Goal: Submit feedback/report problem: Submit feedback/report problem

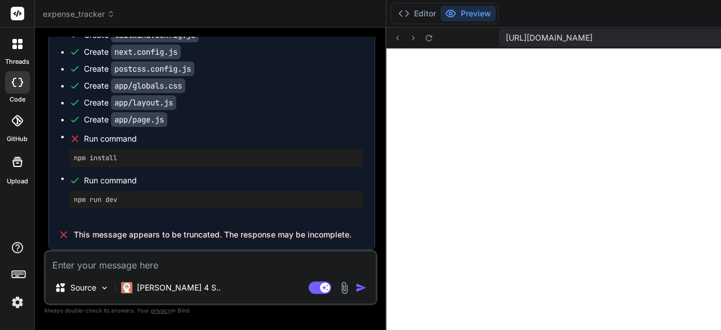
scroll to position [10514, 0]
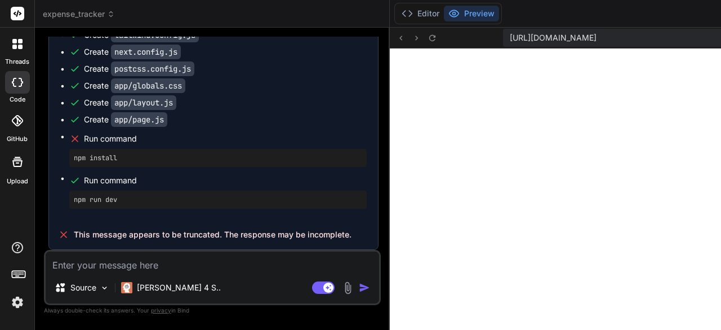
type textarea "x"
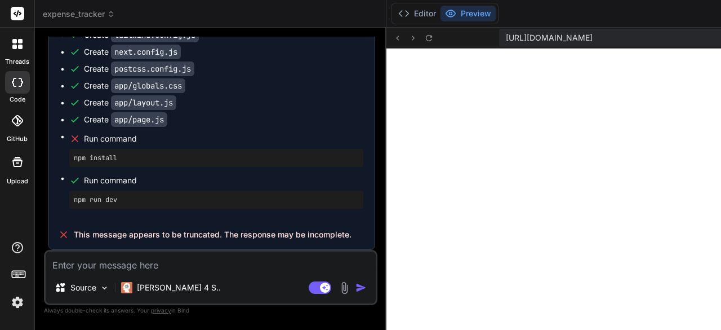
click at [157, 262] on textarea at bounding box center [211, 261] width 330 height 20
type textarea "l"
type textarea "x"
type textarea "le"
type textarea "x"
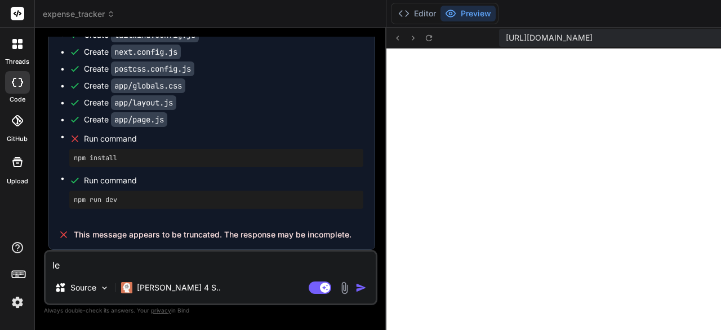
type textarea "let"
type textarea "x"
type textarea "lets"
type textarea "x"
type textarea "lets"
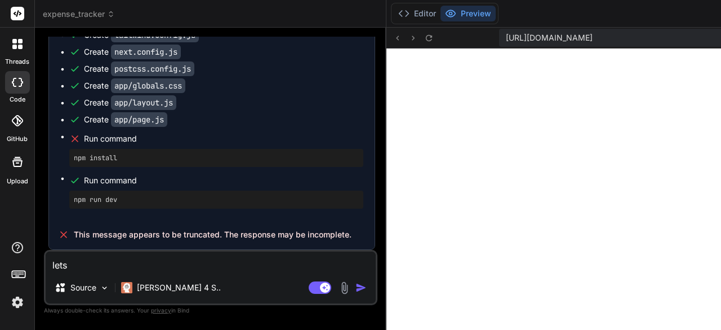
type textarea "x"
type textarea "lets m"
type textarea "x"
type textarea "lets ma"
type textarea "x"
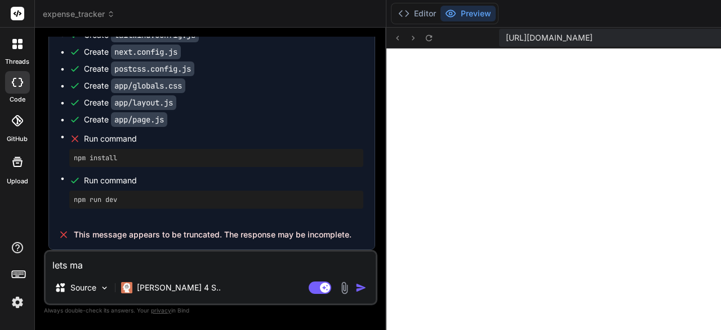
type textarea "lets mak"
type textarea "x"
type textarea "lets make"
type textarea "x"
type textarea "lets make"
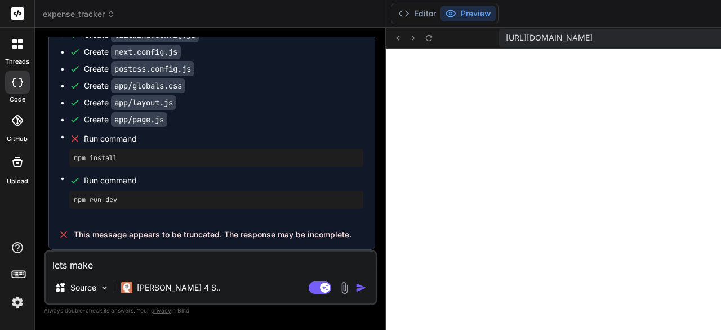
type textarea "x"
type textarea "lets make t"
type textarea "x"
type textarea "lets make th"
type textarea "x"
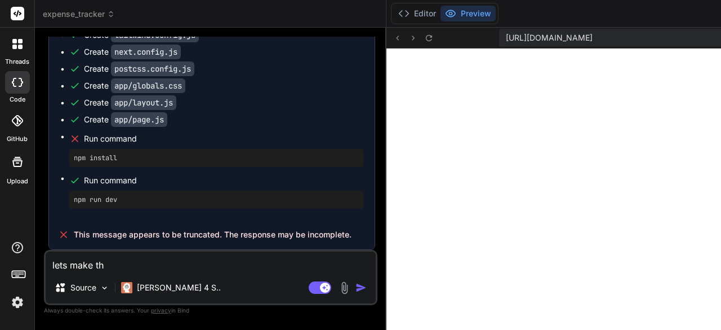
type textarea "lets make thi"
type textarea "x"
type textarea "lets make this"
type textarea "x"
type textarea "lets make this"
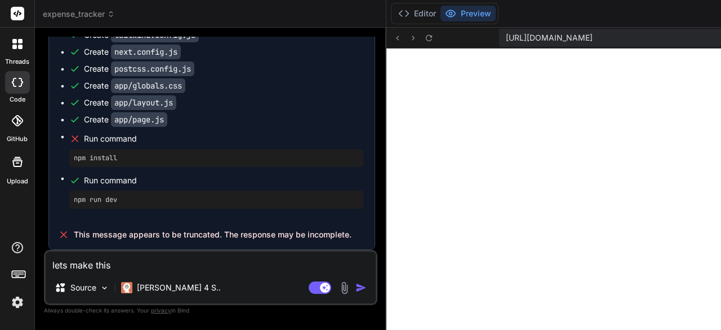
type textarea "x"
type textarea "lets make this i"
type textarea "x"
type textarea "lets make this in"
type textarea "x"
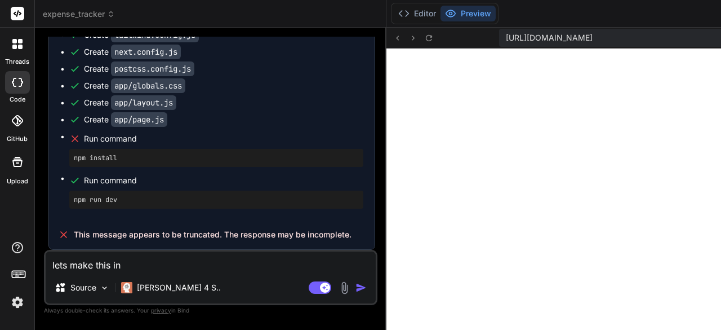
type textarea "lets make this int"
type textarea "x"
type textarea "lets make this into"
type textarea "x"
type textarea "lets make this into"
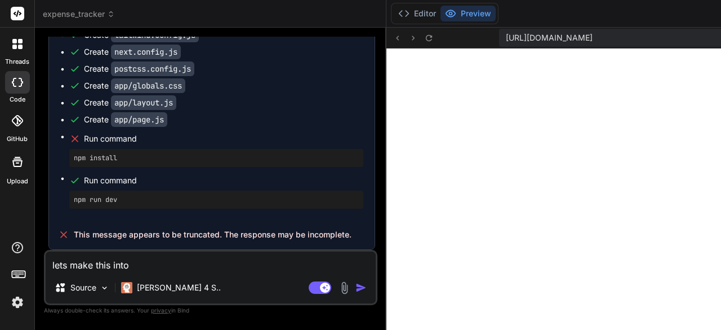
type textarea "x"
type textarea "lets make this into a"
type textarea "x"
type textarea "lets make this into a"
type textarea "x"
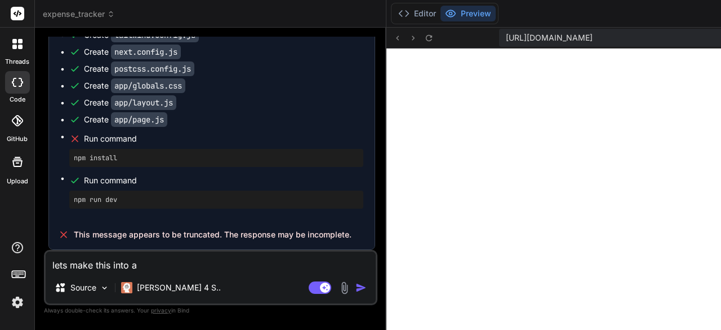
type textarea "lets make this into a m"
type textarea "x"
type textarea "lets make this into a mu"
type textarea "x"
type textarea "lets make this into a mul"
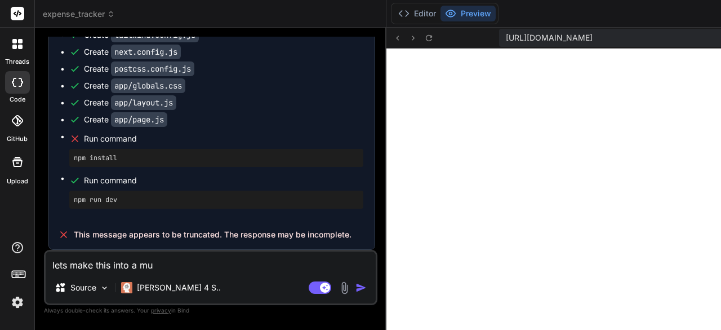
type textarea "x"
type textarea "lets make this into a mult"
type textarea "x"
type textarea "lets make this into a multi"
type textarea "x"
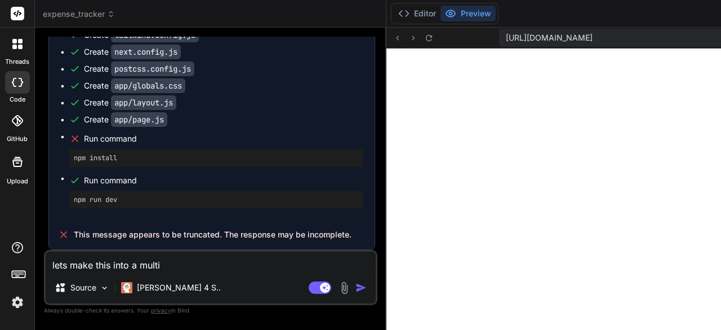
type textarea "lets make this into a mult"
type textarea "x"
type textarea "lets make this into a mul"
type textarea "x"
type textarea "lets make this into a mu"
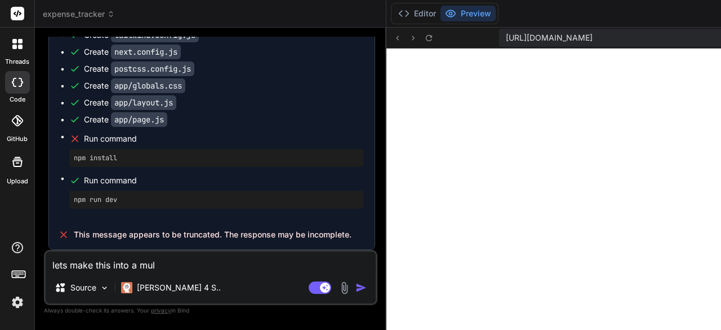
type textarea "x"
type textarea "lets make this into a m"
type textarea "x"
type textarea "lets make this into a"
type textarea "x"
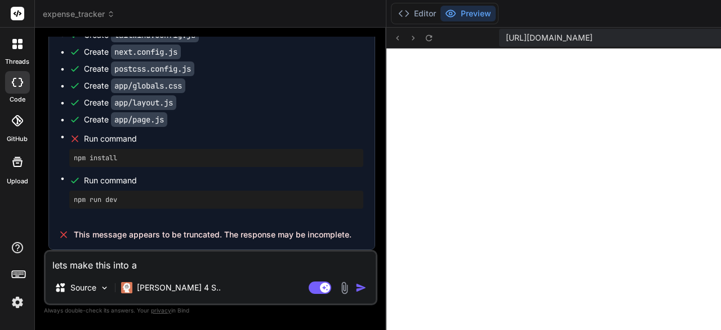
type textarea "lets make this into a"
type textarea "x"
type textarea "lets make this into"
type textarea "x"
type textarea "lets make this into"
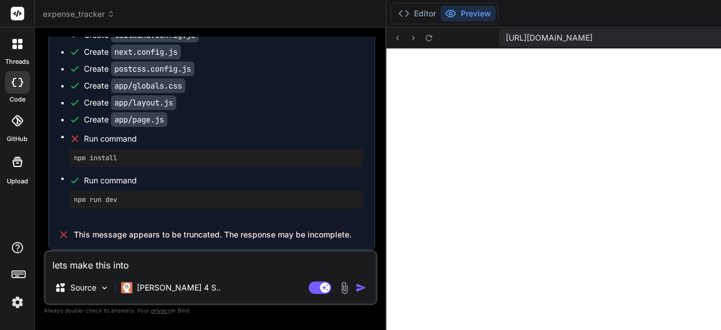
type textarea "x"
type textarea "lets make this int"
type textarea "x"
type textarea "lets make this in"
type textarea "x"
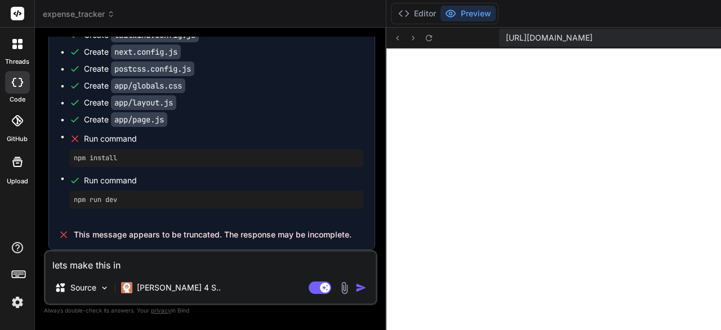
type textarea "lets make this i"
type textarea "x"
type textarea "lets make this"
type textarea "x"
type textarea "lets make this s"
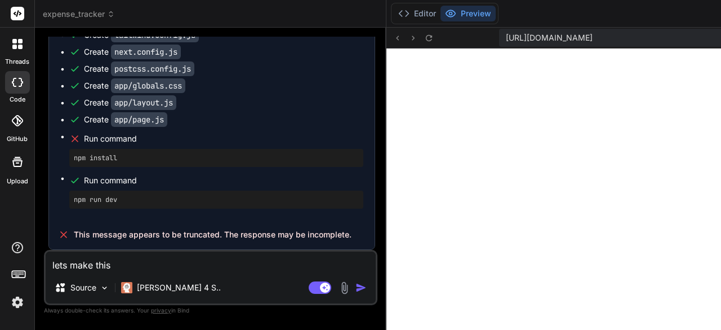
type textarea "x"
type textarea "lets make this so"
type textarea "x"
type textarea "lets make this so"
type textarea "x"
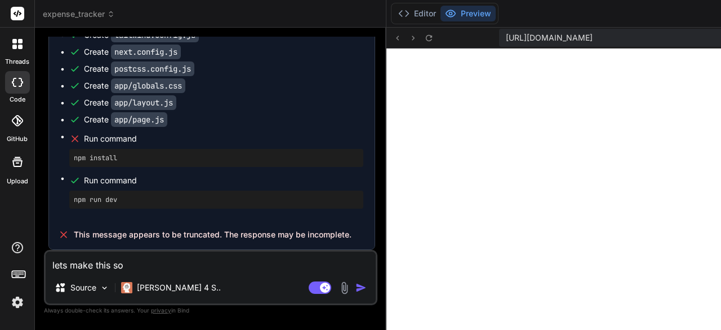
type textarea "lets make this so t"
type textarea "x"
type textarea "lets make this so th"
type textarea "x"
type textarea "lets make this so tha"
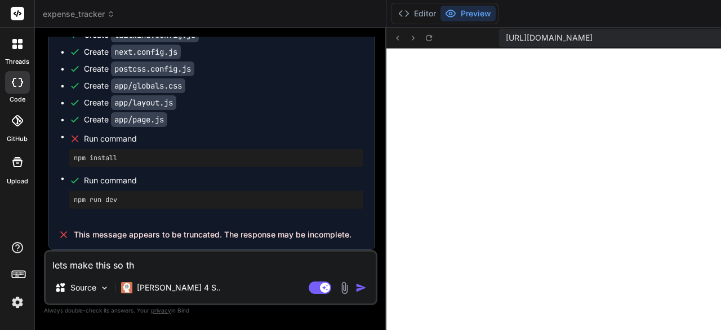
type textarea "x"
type textarea "lets make this so that"
type textarea "x"
type textarea "lets make this so that"
type textarea "x"
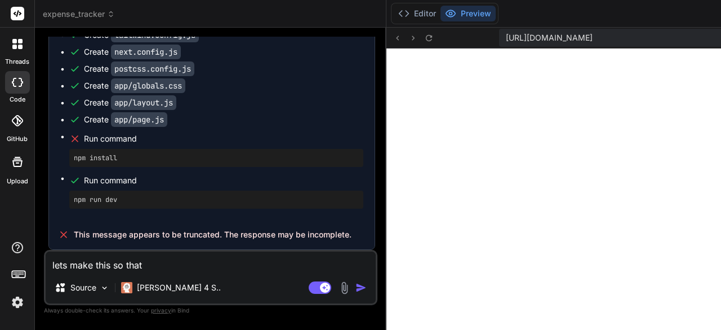
type textarea "lets make this so that m"
type textarea "x"
type textarea "lets make this so that mu"
type textarea "x"
type textarea "lets make this so that mul"
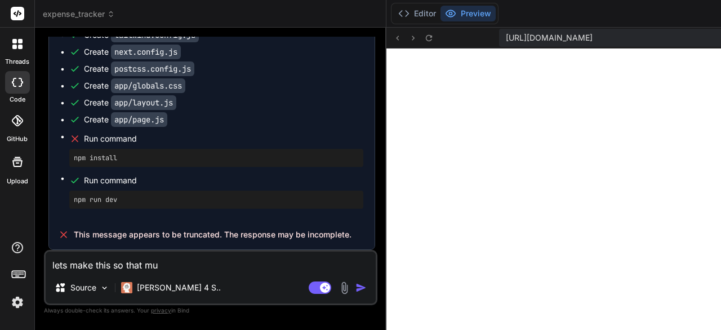
type textarea "x"
type textarea "lets make this so that mult"
type textarea "x"
type textarea "lets make this so that multi"
type textarea "x"
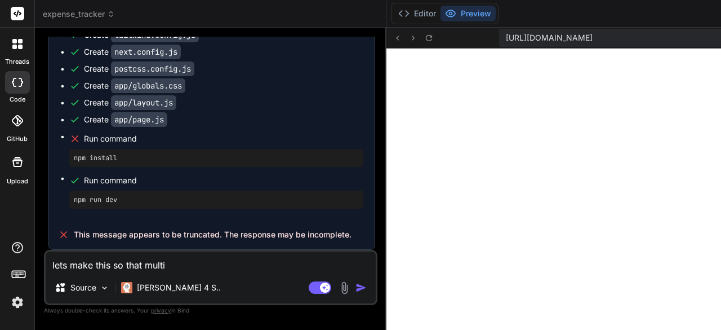
type textarea "lets make this so that multip"
type textarea "x"
type textarea "lets make this so that multipl"
type textarea "x"
type textarea "lets make this so that multiple"
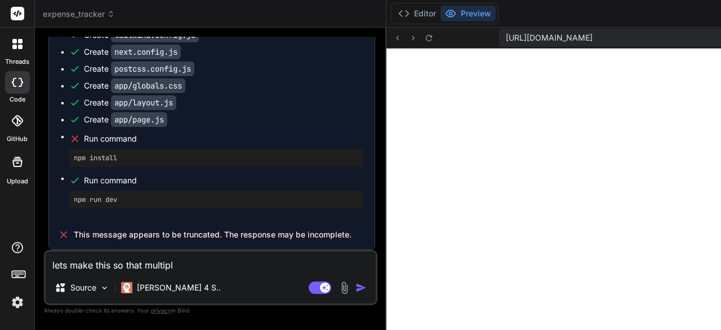
type textarea "x"
type textarea "lets make this so that multiple"
type textarea "x"
type textarea "lets make this so that multiple p"
type textarea "x"
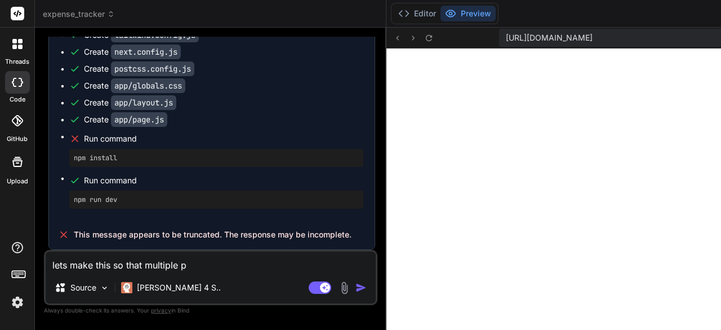
type textarea "lets make this so that multiple pe"
type textarea "x"
type textarea "lets make this so that multiple peo"
type textarea "x"
type textarea "lets make this so that multiple peop"
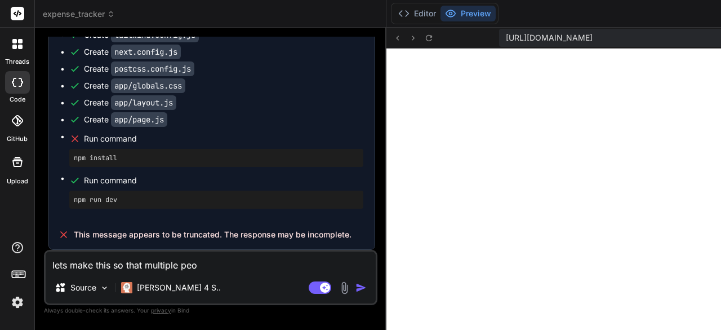
type textarea "x"
type textarea "lets make this so that multiple peopl"
type textarea "x"
type textarea "lets make this so that multiple people"
type textarea "x"
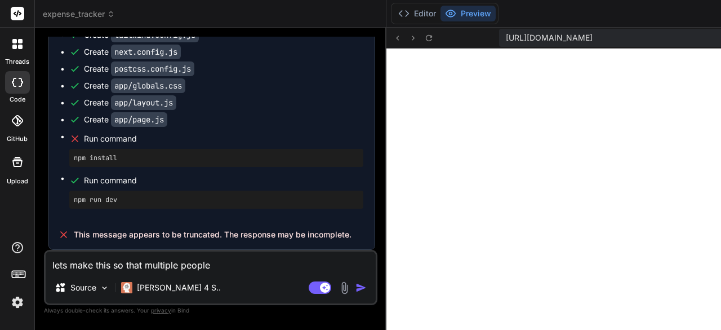
type textarea "lets make this so that multiple people"
type textarea "x"
type textarea "lets make this so that multiple people c"
type textarea "x"
type textarea "lets make this so that multiple people ca"
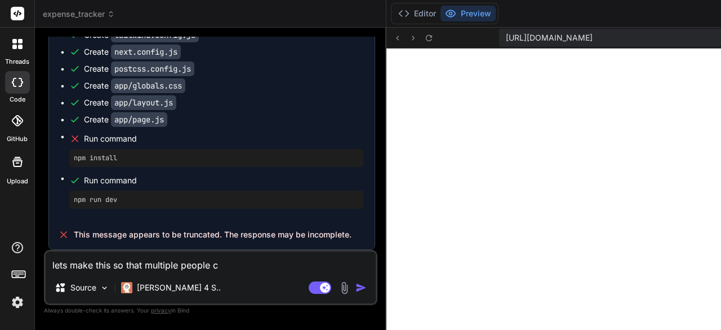
type textarea "x"
type textarea "lets make this so that multiple people can"
type textarea "x"
type textarea "lets make this so that multiple people can"
type textarea "x"
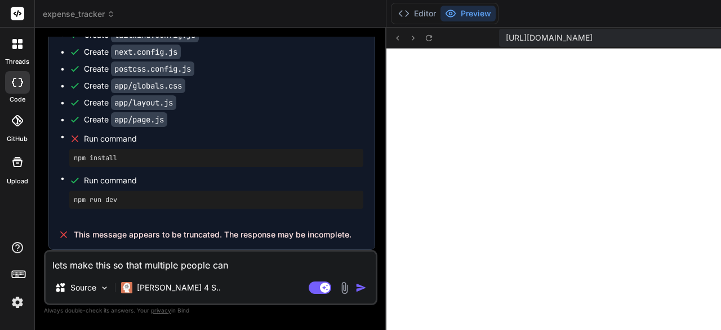
type textarea "lets make this so that multiple people can u"
type textarea "x"
type textarea "lets make this so that multiple people can us"
type textarea "x"
type textarea "lets make this so that multiple people can use"
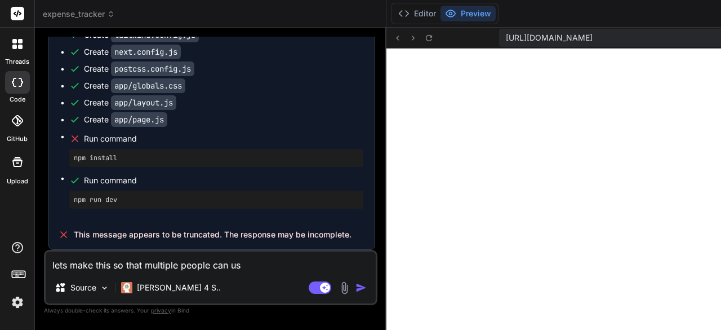
type textarea "x"
type textarea "lets make this so that multiple people can use"
type textarea "x"
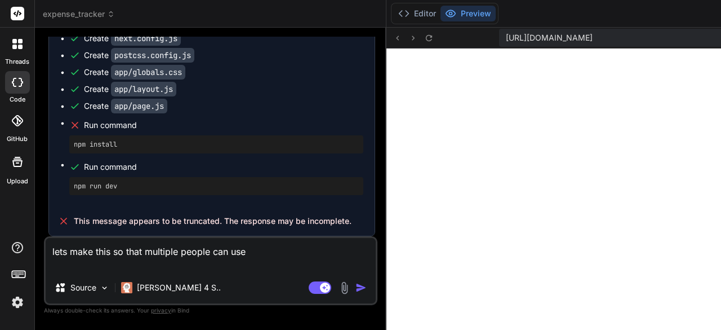
type textarea "lets make this so that multiple people can use i"
type textarea "x"
type textarea "lets make this so that multiple people can use it"
type textarea "x"
type textarea "lets make this so that multiple people can use it"
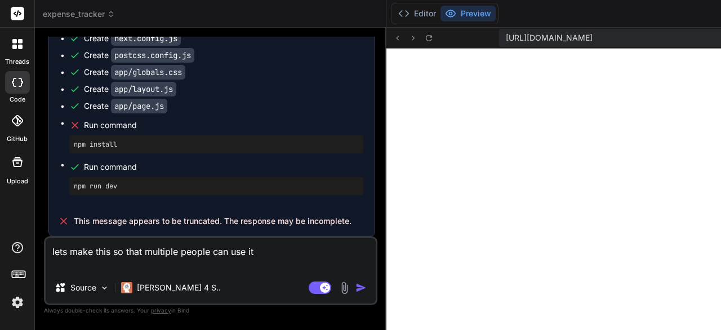
type textarea "x"
type textarea "lets make this so that multiple people can use it a"
type textarea "x"
type textarea "lets make this so that multiple people can use it an"
type textarea "x"
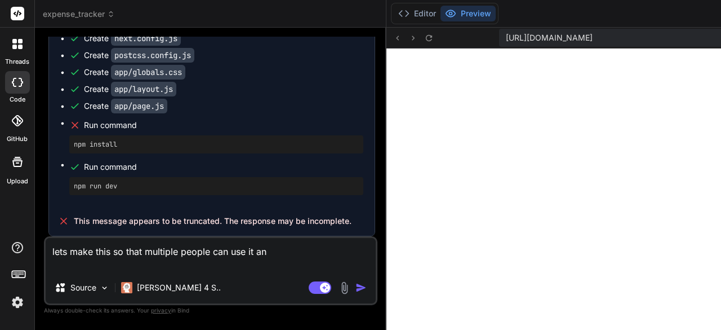
type textarea "lets make this so that multiple people can use it and"
type textarea "x"
type textarea "lets make this so that multiple people can use it and"
type textarea "x"
type textarea "lets make this so that multiple people can use it and p"
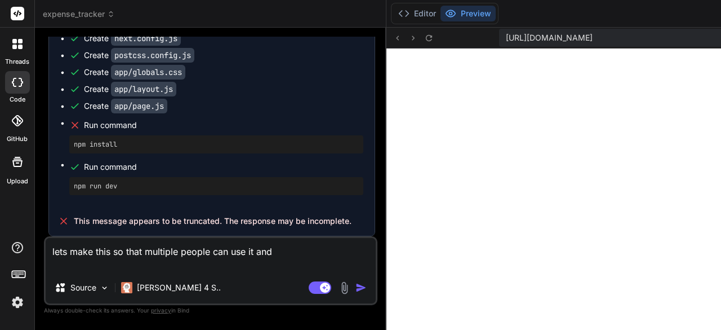
type textarea "x"
type textarea "lets make this so that multiple people can use it and pr"
type textarea "x"
type textarea "lets make this so that multiple people can use it and pro"
type textarea "x"
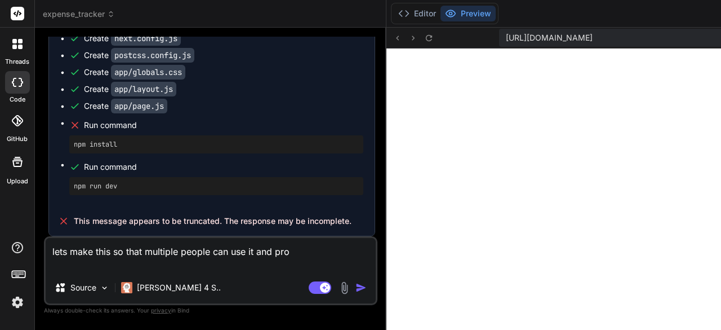
type textarea "lets make this so that multiple people can use it and prov"
type textarea "x"
type textarea "lets make this so that multiple people can use it and provi"
type textarea "x"
type textarea "lets make this so that multiple people can use it and provid"
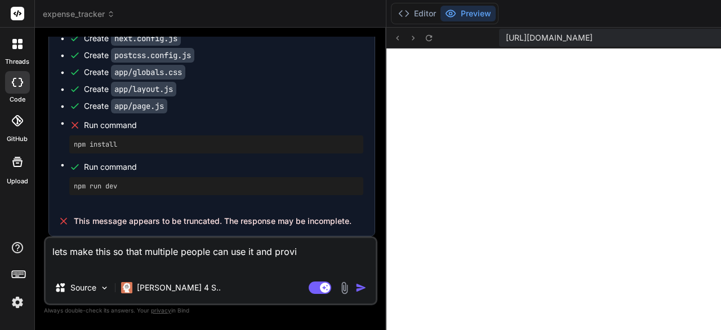
type textarea "x"
type textarea "lets make this so that multiple people can use it and provide"
type textarea "x"
type textarea "lets make this so that multiple people can use it and provide"
type textarea "x"
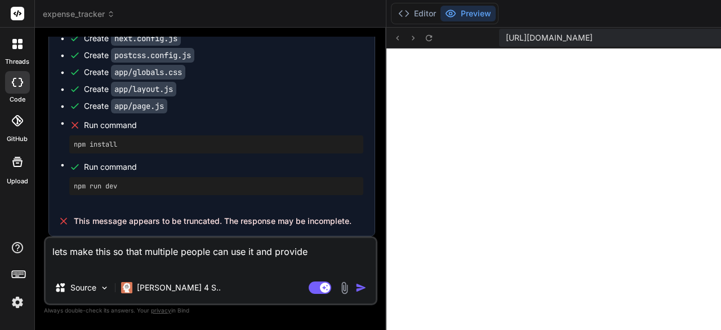
type textarea "lets make this so that multiple people can use it and provide a"
type textarea "x"
type textarea "lets make this so that multiple people can use it and provide a"
type textarea "x"
type textarea "lets make this so that multiple people can use it and provide a r"
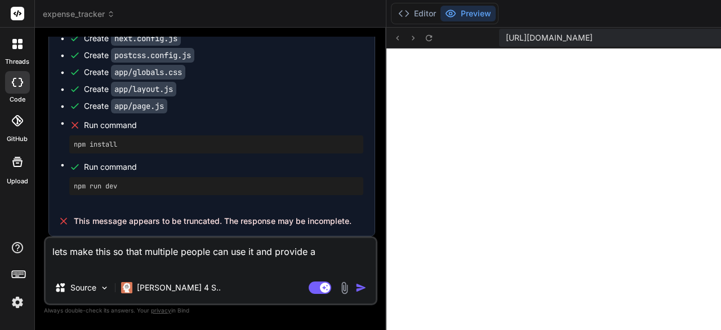
type textarea "x"
type textarea "lets make this so that multiple people can use it and provide a re"
type textarea "x"
type textarea "lets make this so that multiple people can use it and provide a rea"
type textarea "x"
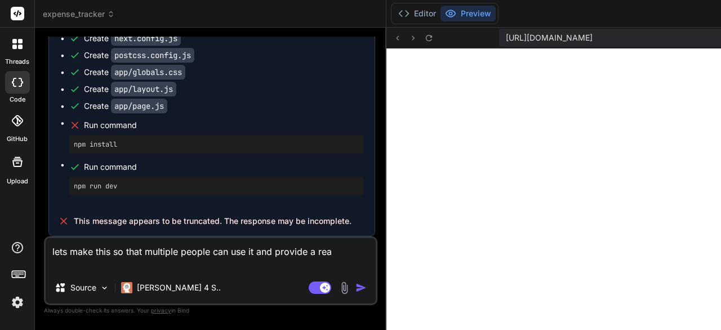
type textarea "lets make this so that multiple people can use it and provide a read"
type textarea "x"
type textarea "lets make this so that multiple people can use it and provide a [PERSON_NAME]"
type textarea "x"
type textarea "lets make this so that multiple people can use it and provide a readou"
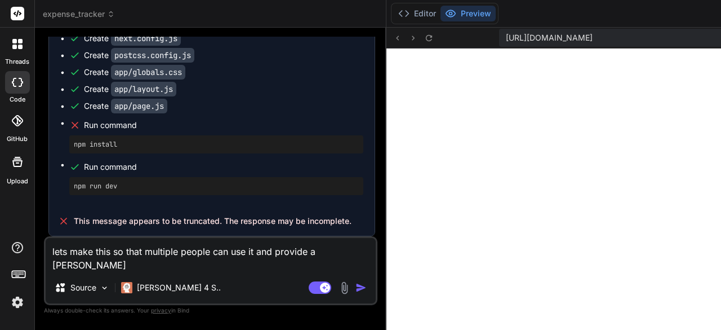
type textarea "x"
type textarea "lets make this so that multiple people can use it and provide a readout"
type textarea "x"
type textarea "lets make this so that multiple people can use it and provide a readout"
type textarea "x"
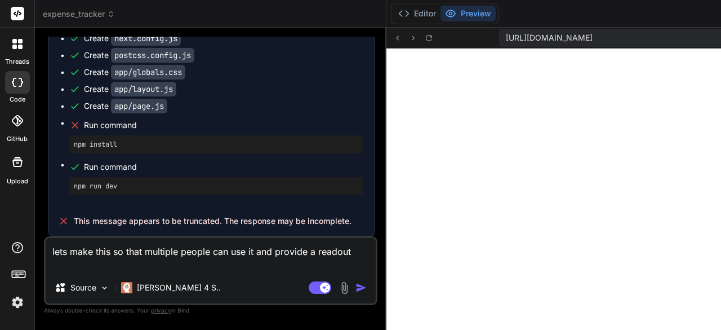
type textarea "lets make this so that multiple people can use it and provide a readout o"
type textarea "x"
type textarea "lets make this so that multiple people can use it and provide a readout of"
type textarea "x"
type textarea "lets make this so that multiple people can use it and provide a readout of"
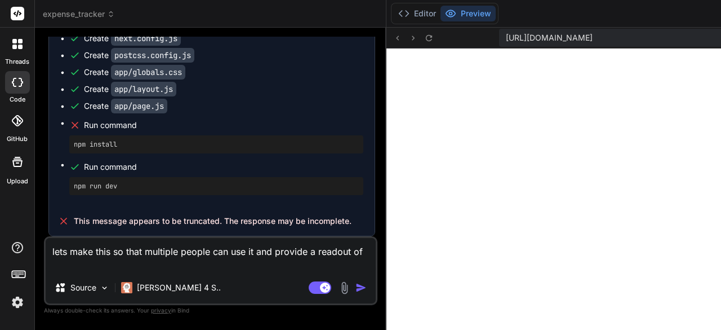
type textarea "x"
type textarea "lets make this so that multiple people can use it and provide a readout of a"
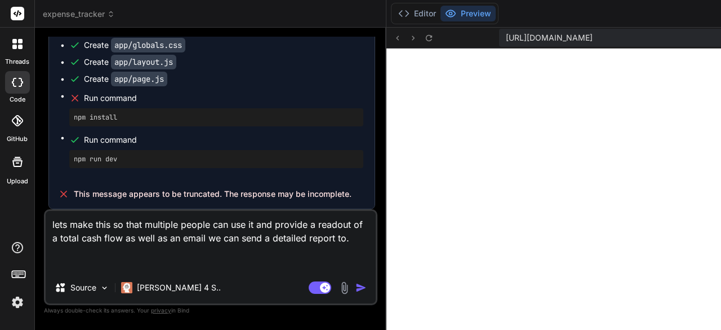
click at [155, 250] on textarea "lets make this so that multiple people can use it and provide a readout of a to…" at bounding box center [211, 241] width 330 height 61
click at [143, 265] on textarea "lets make this so that multiple people can use it and provide a readout of a to…" at bounding box center [211, 241] width 330 height 61
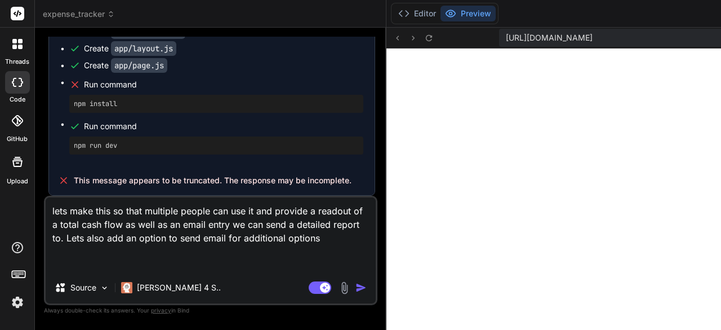
drag, startPoint x: 193, startPoint y: 251, endPoint x: 213, endPoint y: 279, distance: 34.7
click at [213, 279] on div "lets make this so that multiple people can use it and provide a readout of a to…" at bounding box center [210, 249] width 333 height 109
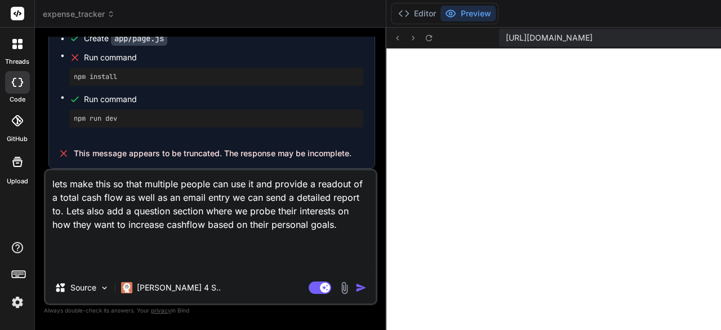
click at [199, 225] on textarea "lets make this so that multiple people can use it and provide a readout of a to…" at bounding box center [211, 220] width 330 height 101
click at [232, 266] on textarea "lets make this so that multiple people can use it and provide a readout of a to…" at bounding box center [211, 220] width 330 height 101
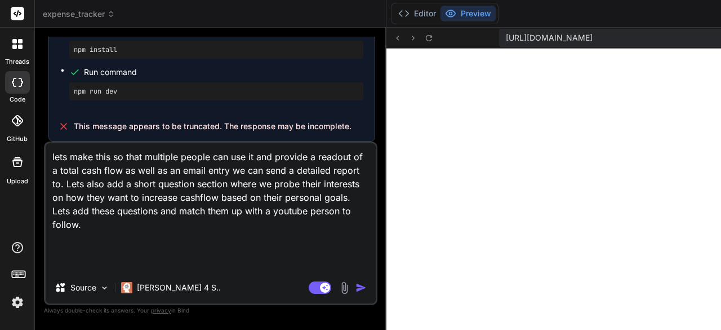
click at [197, 267] on textarea "lets make this so that multiple people can use it and provide a readout of a to…" at bounding box center [211, 207] width 330 height 128
paste textarea "What is your primary financial focus right now? (a) Getting out of debt and bui…"
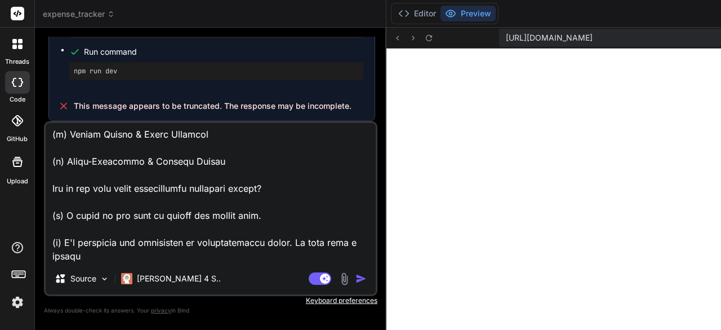
scroll to position [676, 0]
click at [119, 259] on textarea at bounding box center [211, 193] width 330 height 140
paste textarea "The content provided by this application, including any calculations, suggestio…"
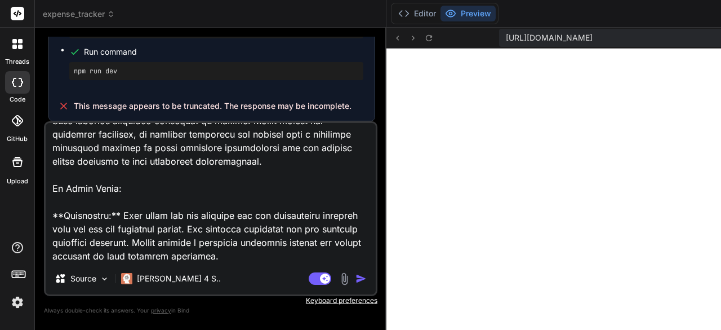
scroll to position [1041, 0]
click at [355, 278] on img "button" at bounding box center [360, 278] width 11 height 11
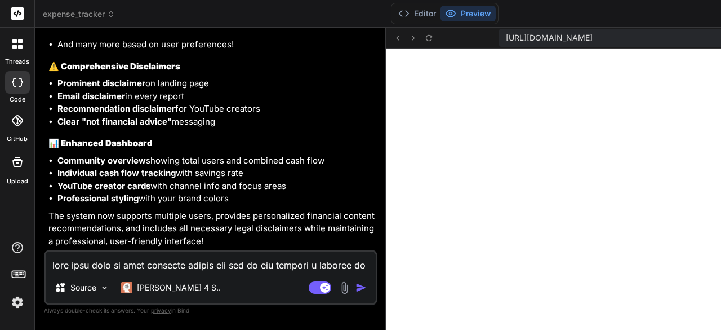
scroll to position [12070, 0]
click at [139, 265] on textarea at bounding box center [211, 261] width 330 height 20
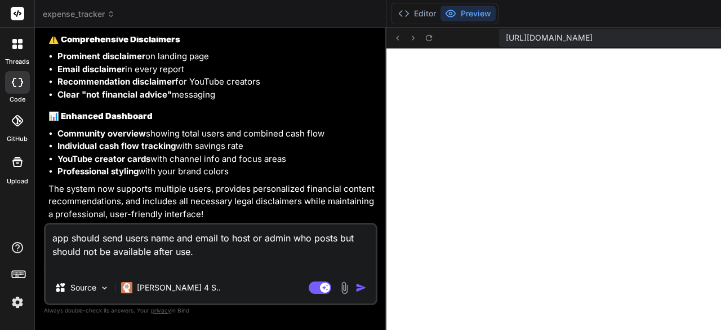
click at [355, 287] on img "button" at bounding box center [360, 287] width 11 height 11
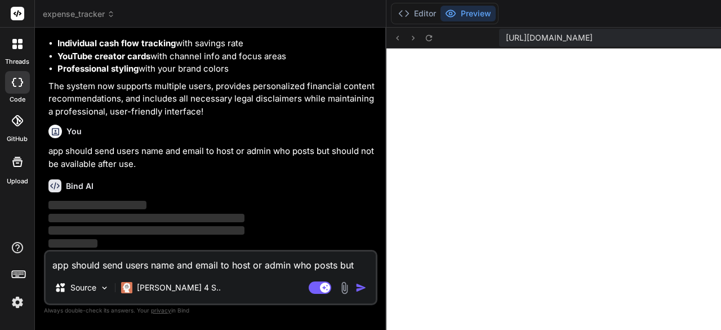
scroll to position [13263, 0]
click at [440, 14] on button "Preview" at bounding box center [467, 14] width 55 height 16
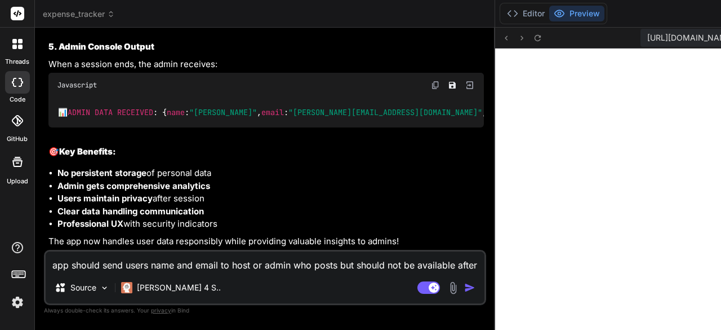
scroll to position [14251, 0]
click at [647, 36] on span "[URL][DOMAIN_NAME]" at bounding box center [690, 37] width 87 height 11
click at [148, 264] on textarea "app should send users name and email to host or admin who posts but should not …" at bounding box center [265, 261] width 439 height 20
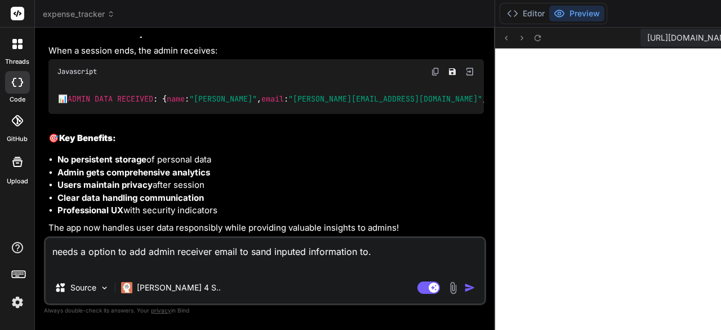
click at [97, 268] on textarea "needs a option to add admin receiver email to sand inputed information to." at bounding box center [265, 255] width 439 height 34
click at [104, 262] on textarea "needs a option to add admin receiver email to sand inputed information to." at bounding box center [265, 255] width 439 height 34
click at [66, 264] on textarea "needs a option to add admin receiver email to sand dATA information to." at bounding box center [265, 255] width 439 height 34
click at [464, 289] on img "button" at bounding box center [469, 287] width 11 height 11
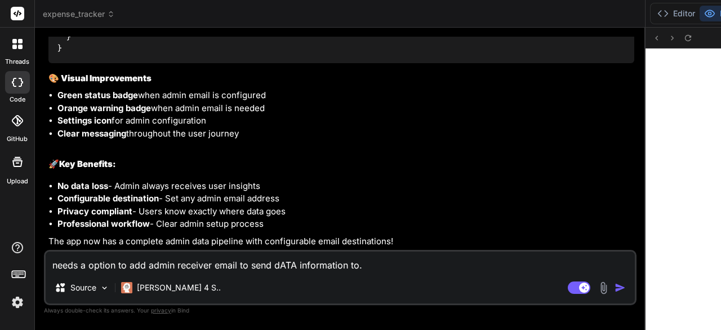
scroll to position [0, 1134]
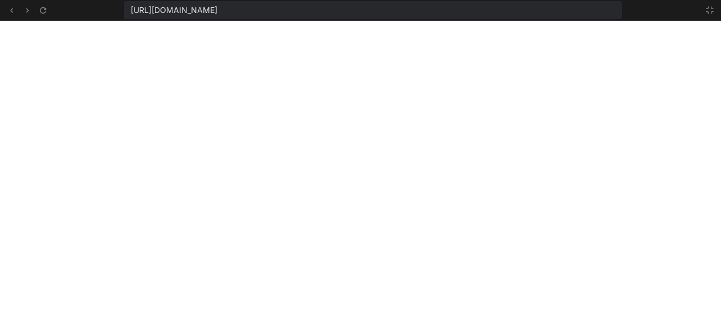
click at [518, 11] on div "[URL][DOMAIN_NAME]" at bounding box center [373, 10] width 498 height 18
drag, startPoint x: 508, startPoint y: 7, endPoint x: 130, endPoint y: 10, distance: 377.4
click at [113, 20] on div "[URL][DOMAIN_NAME]" at bounding box center [360, 10] width 721 height 21
copy span "[URL][DOMAIN_NAME]"
click at [713, 10] on icon at bounding box center [709, 10] width 9 height 9
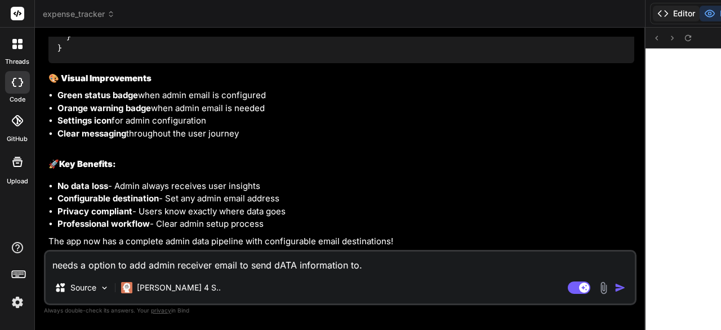
click at [653, 12] on button "Editor" at bounding box center [676, 14] width 47 height 16
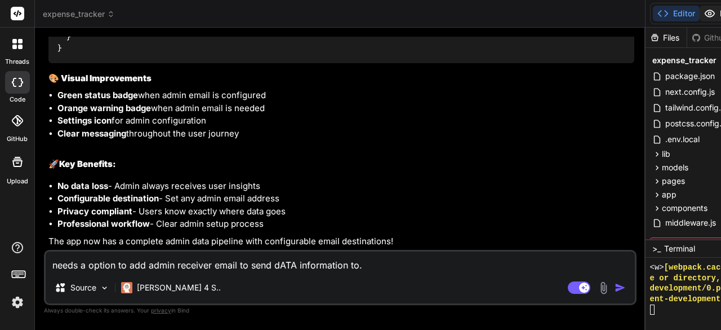
click at [700, 11] on button "Preview" at bounding box center [727, 14] width 55 height 16
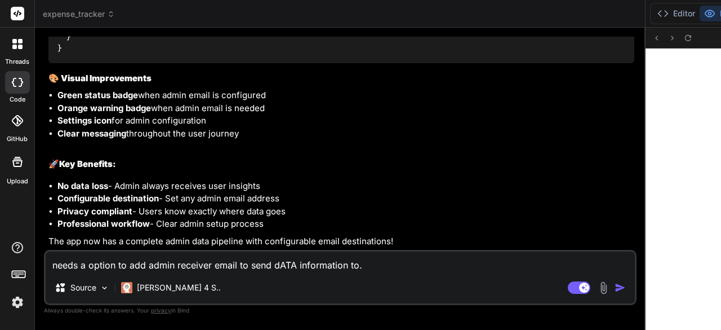
scroll to position [15622, 0]
click at [161, 262] on textarea "needs a option to add admin receiver email to send dATA information to." at bounding box center [340, 261] width 589 height 20
click at [155, 259] on textarea "needs a option to add admin receiver email to send dATA information to." at bounding box center [340, 261] width 589 height 20
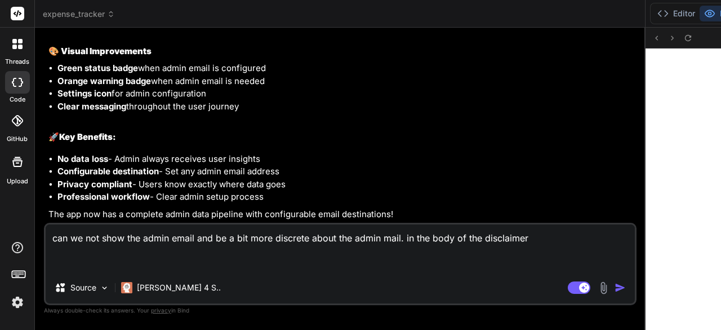
click at [104, 265] on textarea "can we not show the admin email and be a bit more discrete about the admin mail…" at bounding box center [340, 247] width 589 height 47
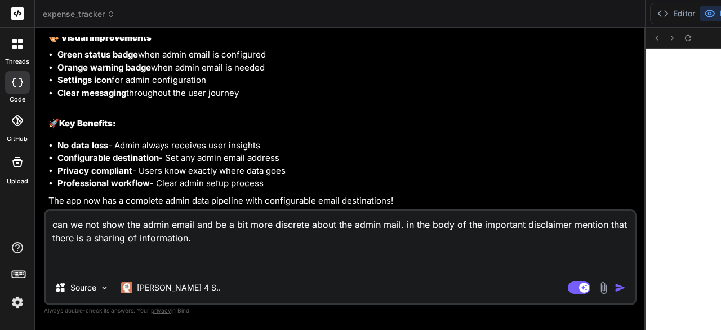
click at [615, 288] on img "button" at bounding box center [620, 287] width 11 height 11
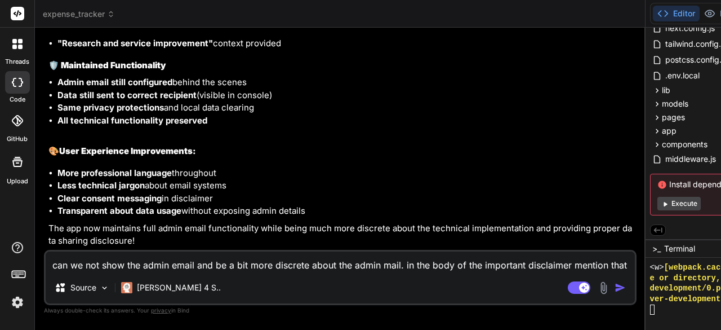
scroll to position [16667, 0]
click at [657, 202] on button "Execute" at bounding box center [678, 204] width 43 height 14
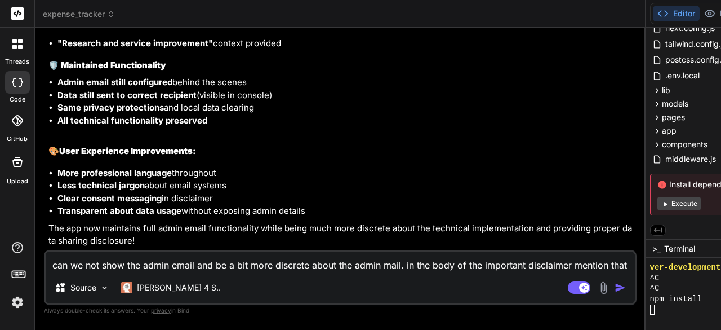
click at [661, 201] on icon at bounding box center [665, 203] width 8 height 8
drag, startPoint x: 63, startPoint y: 150, endPoint x: 95, endPoint y: 171, distance: 38.0
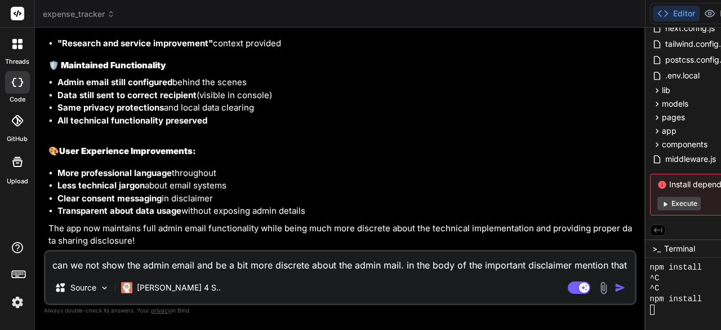
drag, startPoint x: 117, startPoint y: 153, endPoint x: 161, endPoint y: 208, distance: 71.0
copy p "By using this application, you consent to the sharing of your financial data, s…"
click at [159, 262] on textarea "can we not show the admin email and be a bit more discrete about the admin mail…" at bounding box center [340, 261] width 589 height 20
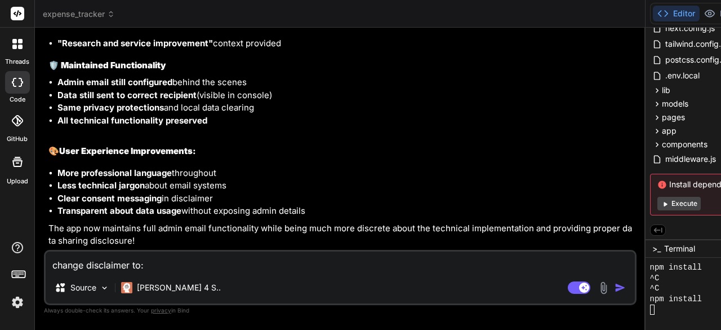
paste textarea "By using this application, you consent to the sharing of your data, survey resp…"
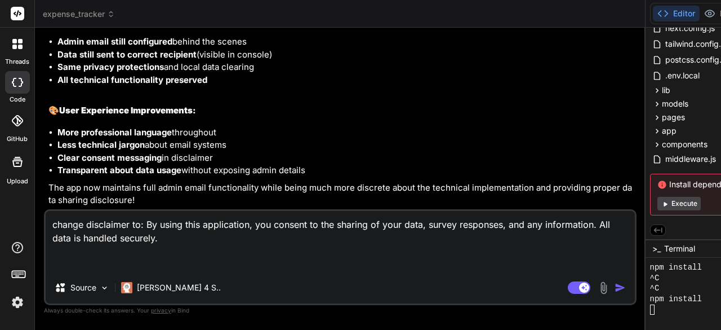
click at [615, 289] on img "button" at bounding box center [620, 287] width 11 height 11
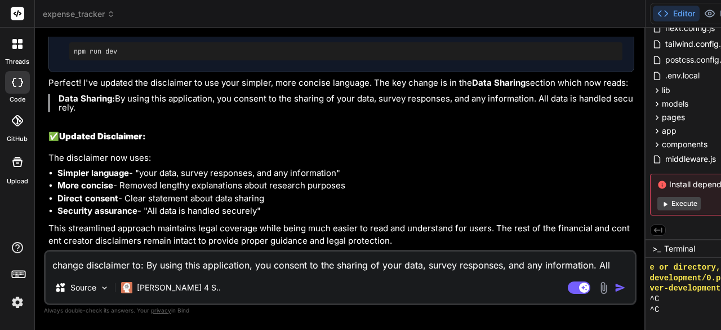
scroll to position [17222, 0]
click at [661, 205] on icon at bounding box center [665, 203] width 8 height 8
click at [657, 201] on button "Execute" at bounding box center [678, 204] width 43 height 14
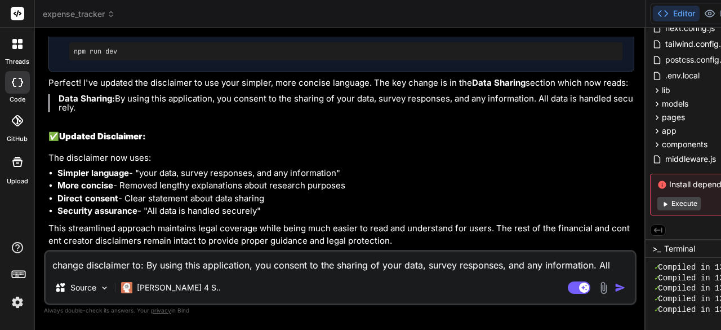
scroll to position [10515, 0]
click at [189, 266] on textarea "change disclaimer to: By using this application, you consent to the sharing of …" at bounding box center [340, 261] width 589 height 20
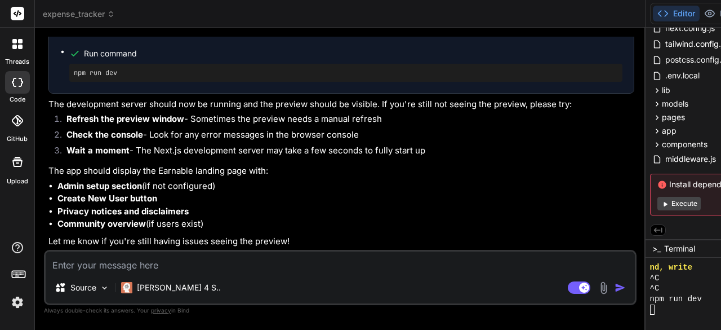
scroll to position [17452, 0]
click at [136, 16] on div "Earnable - Cash Flow Dashboard" at bounding box center [332, 10] width 544 height 11
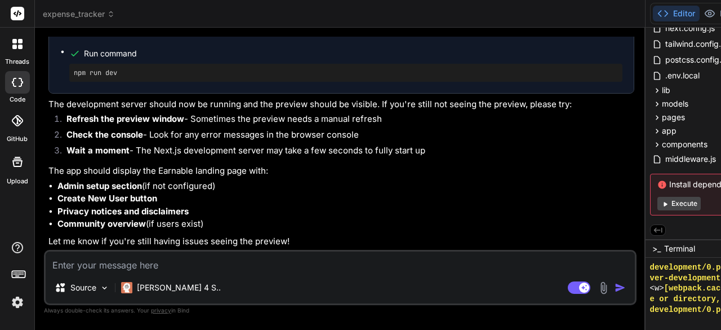
scroll to position [10515, 0]
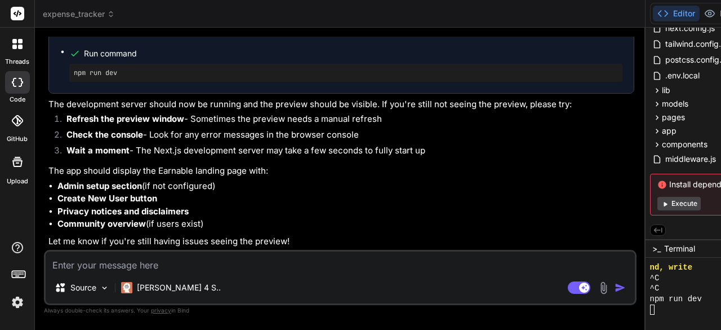
click at [131, 263] on textarea at bounding box center [340, 261] width 589 height 20
click at [615, 287] on img "button" at bounding box center [620, 287] width 11 height 11
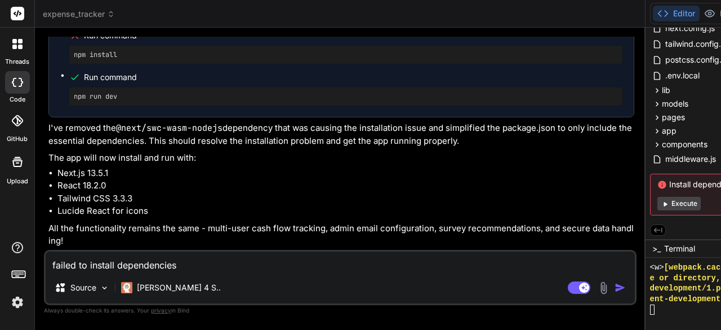
scroll to position [18081, 0]
click at [170, 264] on textarea "failed to install dependencies" at bounding box center [340, 261] width 589 height 20
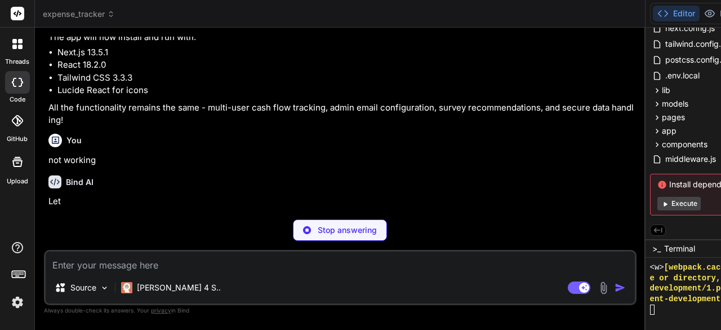
scroll to position [18198, 0]
click at [661, 201] on icon at bounding box center [665, 203] width 8 height 8
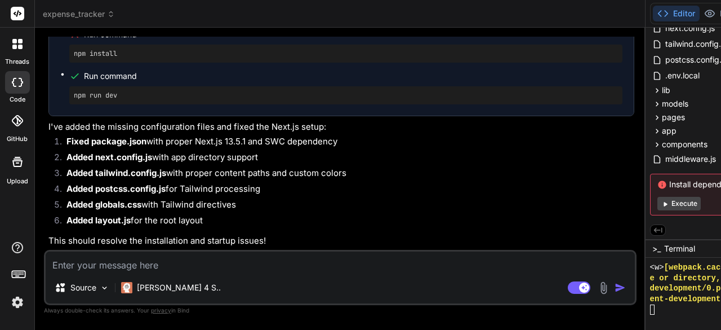
scroll to position [18613, 0]
click at [152, 264] on textarea at bounding box center [340, 261] width 589 height 20
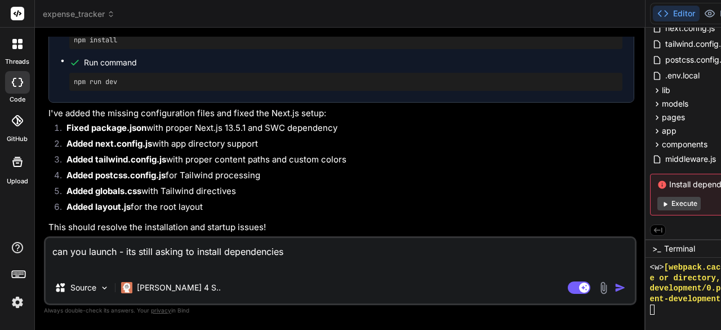
click at [169, 255] on textarea "can you launch - its still asking to install dependencies" at bounding box center [340, 255] width 589 height 34
click at [615, 287] on img "button" at bounding box center [620, 287] width 11 height 11
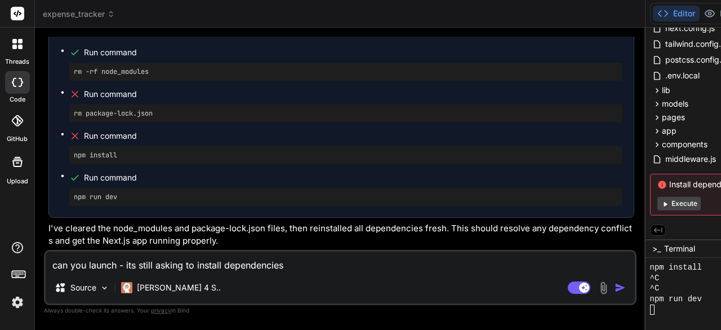
scroll to position [18999, 0]
click at [191, 261] on textarea "can you launch - its still asking to install dependencies" at bounding box center [340, 261] width 589 height 20
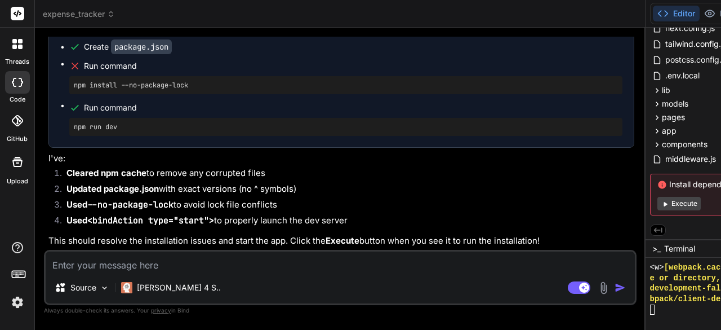
scroll to position [19200, 0]
click at [99, 260] on textarea at bounding box center [340, 261] width 589 height 20
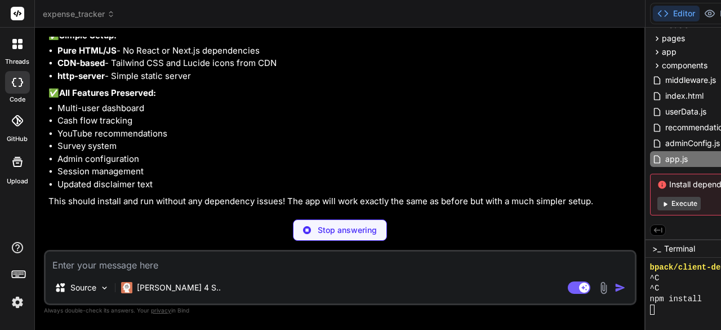
scroll to position [20094, 0]
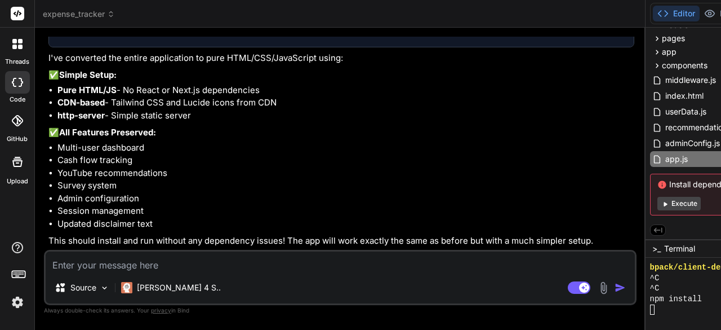
click at [657, 200] on button "Execute" at bounding box center [678, 204] width 43 height 14
click at [186, 262] on textarea at bounding box center [340, 261] width 589 height 20
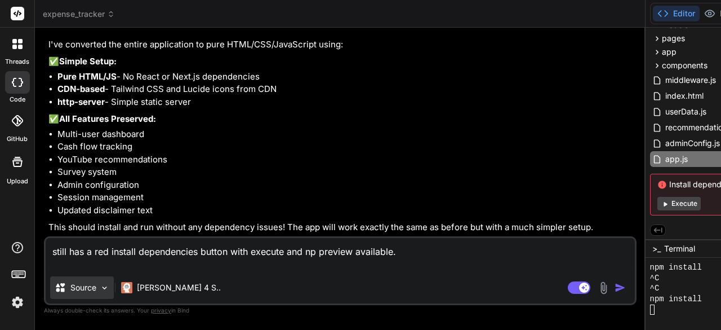
click at [105, 287] on img at bounding box center [105, 288] width 10 height 10
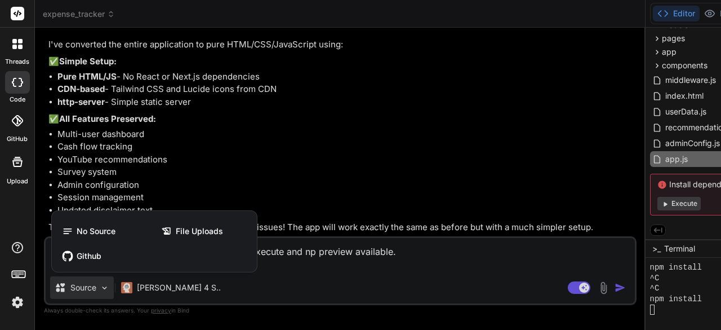
click at [156, 288] on div at bounding box center [360, 165] width 721 height 330
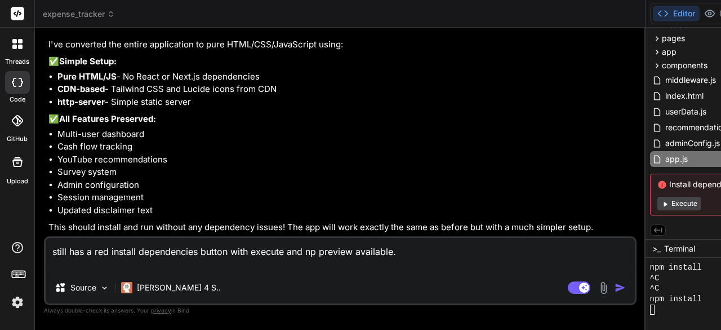
click at [156, 288] on p "[PERSON_NAME] 4 S.." at bounding box center [179, 287] width 84 height 11
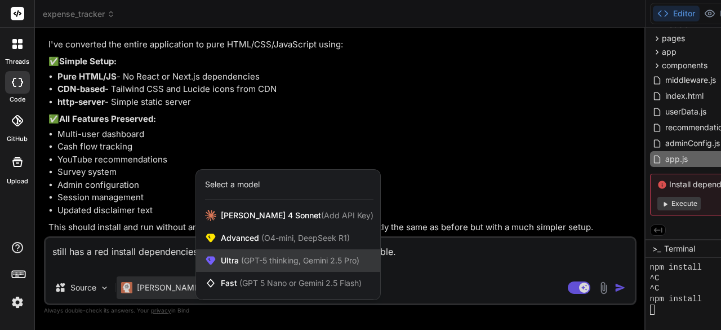
click at [243, 264] on span "(GPT-5 thinking, Gemini 2.5 Pro)" at bounding box center [299, 260] width 121 height 10
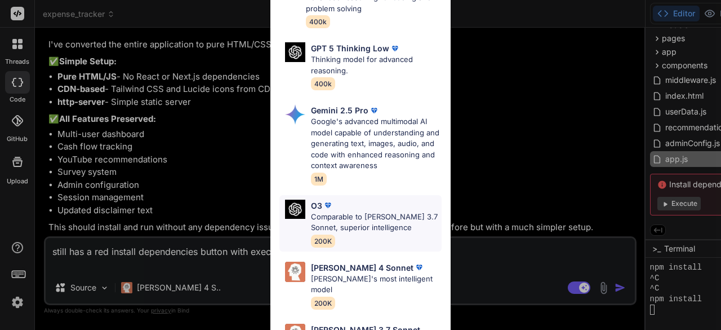
scroll to position [169, 0]
click at [350, 273] on p "[PERSON_NAME]'s most intelligent model" at bounding box center [376, 284] width 131 height 22
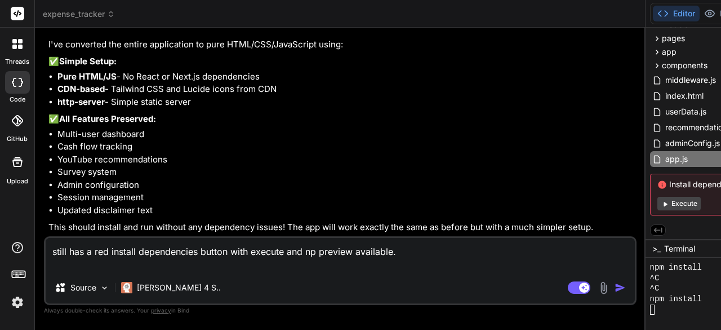
click at [615, 289] on img "button" at bounding box center [620, 287] width 11 height 11
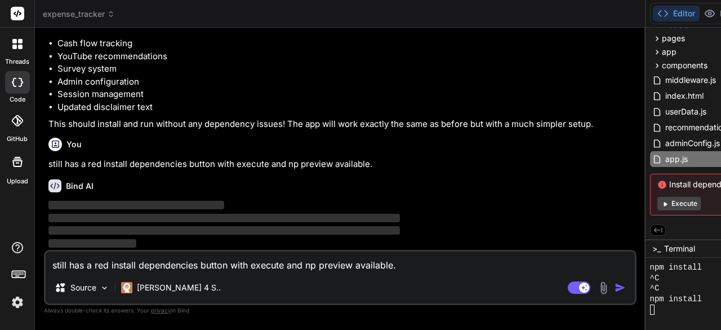
scroll to position [20223, 0]
